Goal: Task Accomplishment & Management: Use online tool/utility

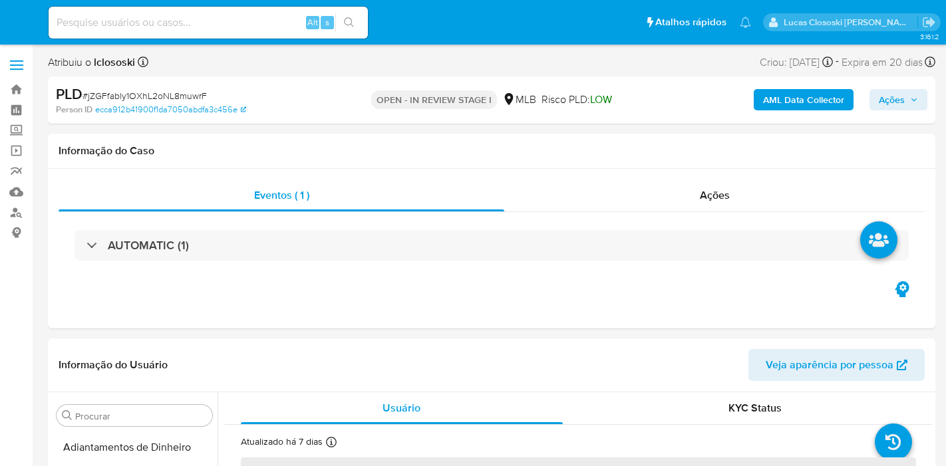
select select "10"
